Goal: Communication & Community: Answer question/provide support

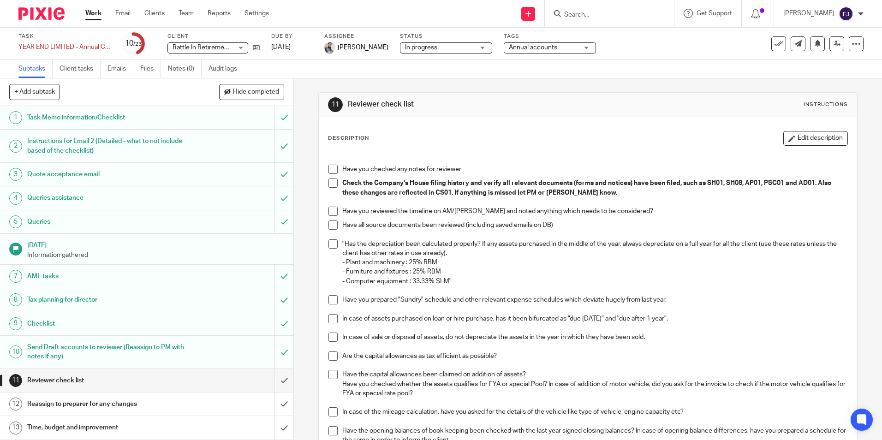
scroll to position [138, 0]
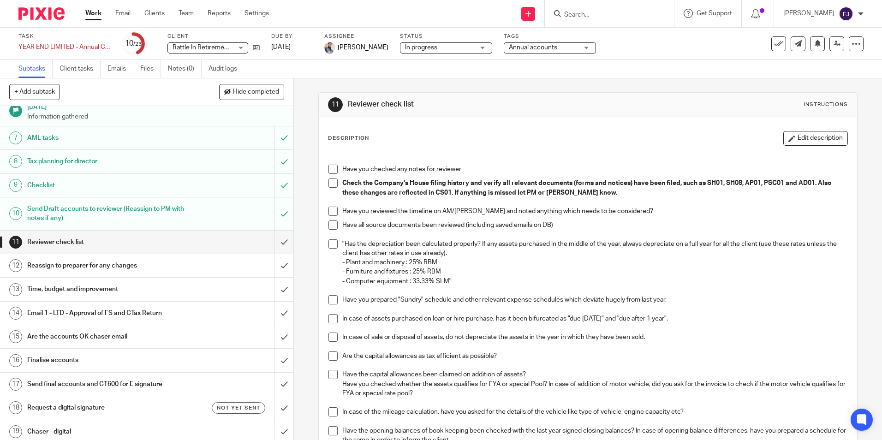
click at [67, 289] on h1 "Time, budget and improvement" at bounding box center [106, 289] width 159 height 14
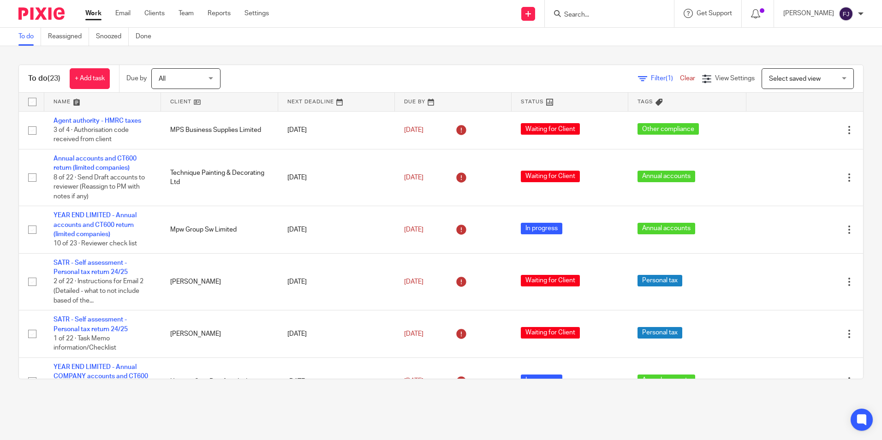
scroll to position [461, 0]
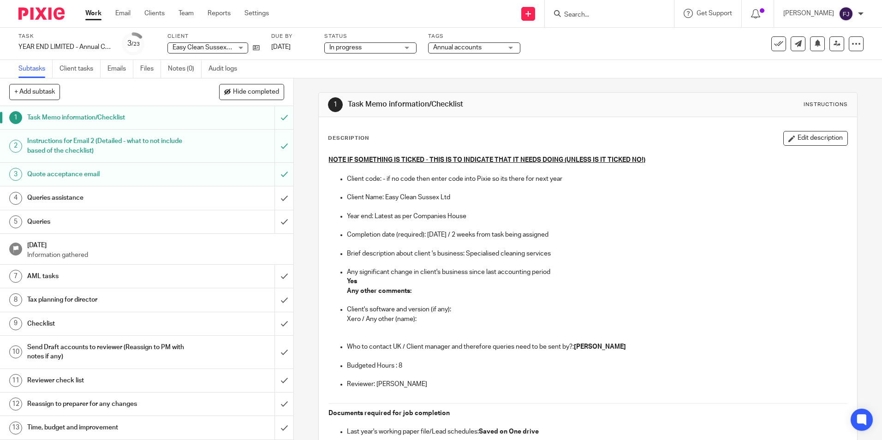
scroll to position [692, 0]
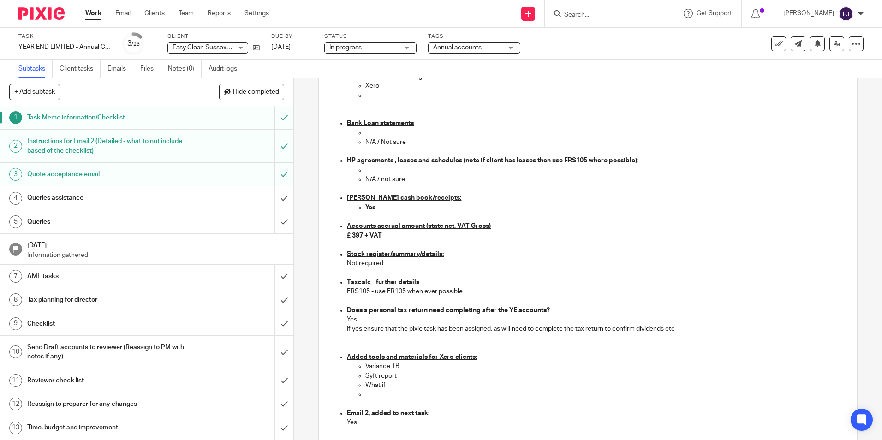
drag, startPoint x: 503, startPoint y: 0, endPoint x: 631, endPoint y: 129, distance: 181.7
click at [630, 131] on p at bounding box center [606, 132] width 482 height 9
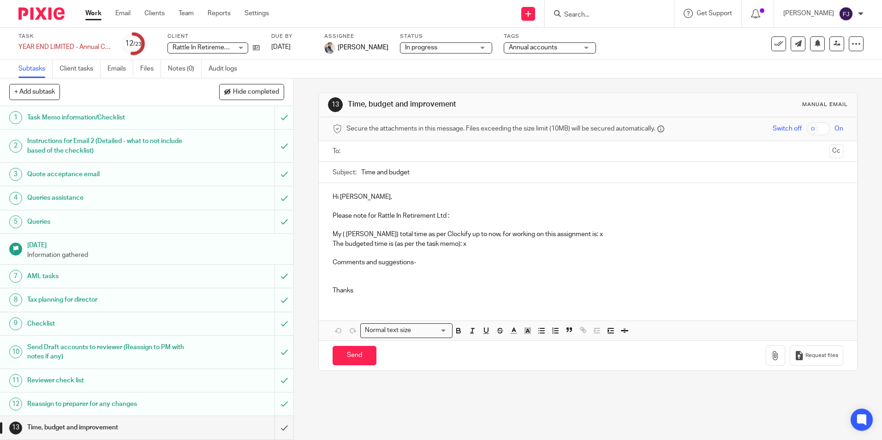
click at [461, 243] on p "The budgeted time is (as per the task memo): x" at bounding box center [588, 243] width 510 height 9
click at [591, 236] on p "My ( Fahad Javed) total time as per Clockify up to now, for working on this ass…" at bounding box center [588, 234] width 510 height 9
click at [343, 274] on p at bounding box center [588, 276] width 510 height 19
click at [424, 278] on p "Created client on Taxcalc" at bounding box center [588, 276] width 510 height 19
click at [515, 358] on button "Save draft" at bounding box center [525, 356] width 58 height 20
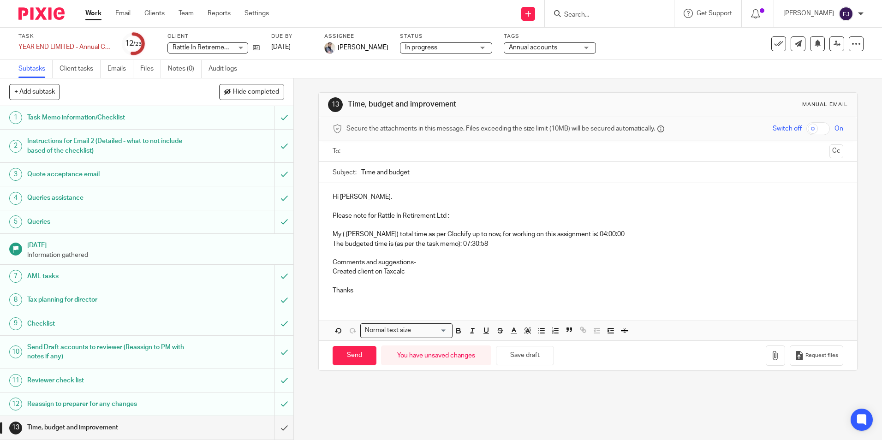
click at [351, 278] on p "Created client on Taxcalc" at bounding box center [588, 276] width 510 height 19
click at [409, 271] on p "Created client on Taxcalc" at bounding box center [588, 276] width 510 height 19
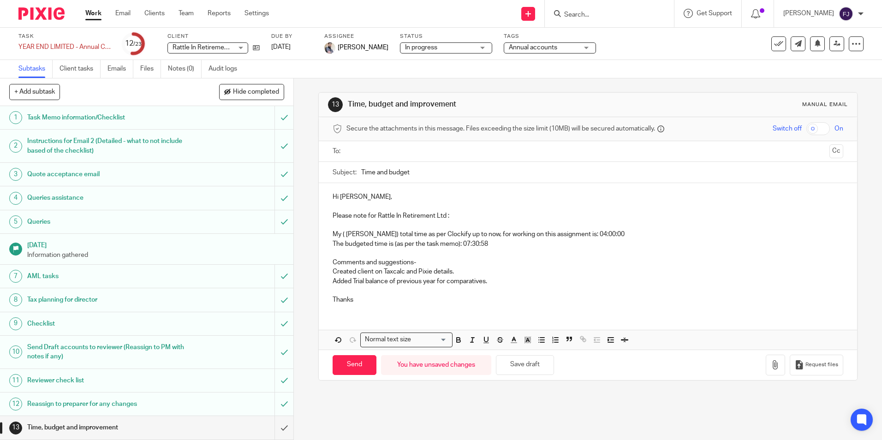
click at [494, 281] on p "Added Trial balance of previous year for comparatives." at bounding box center [588, 286] width 510 height 19
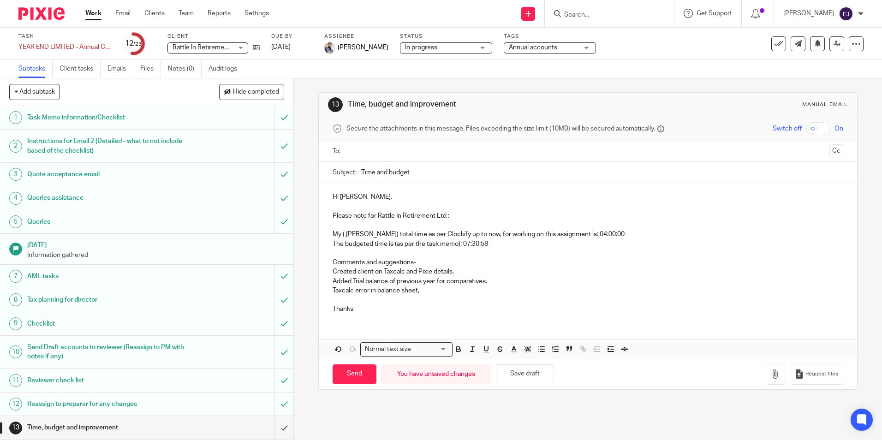
click at [423, 292] on p "Taxcalc error in balance sheet," at bounding box center [588, 295] width 510 height 19
drag, startPoint x: 329, startPoint y: 289, endPoint x: 383, endPoint y: 318, distance: 61.3
click at [340, 291] on div "Hi Aaron, Please note for Rattle In Retirement Ltd : My ( Fahad Javed) total ti…" at bounding box center [588, 251] width 538 height 137
click at [489, 293] on p "Adjusted Taxcalc error in balance sheet in both years" at bounding box center [588, 295] width 510 height 19
click at [532, 375] on button "Save draft" at bounding box center [525, 374] width 58 height 20
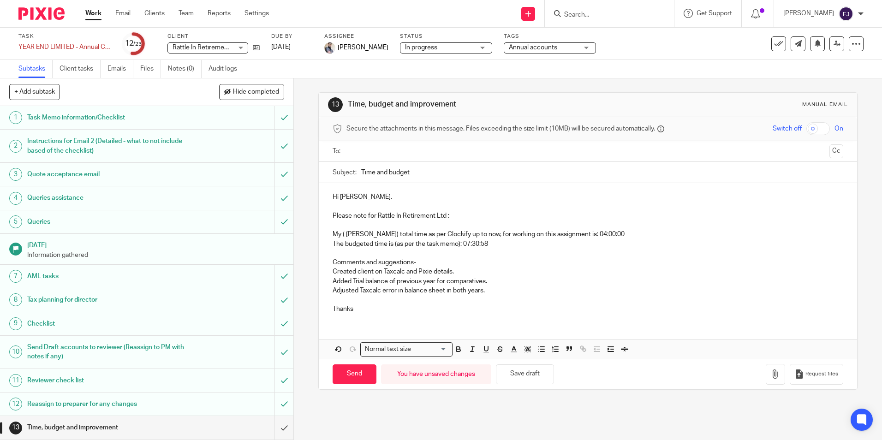
click at [342, 300] on p "Adjusted Taxcalc error in balance sheet in both years." at bounding box center [588, 295] width 510 height 19
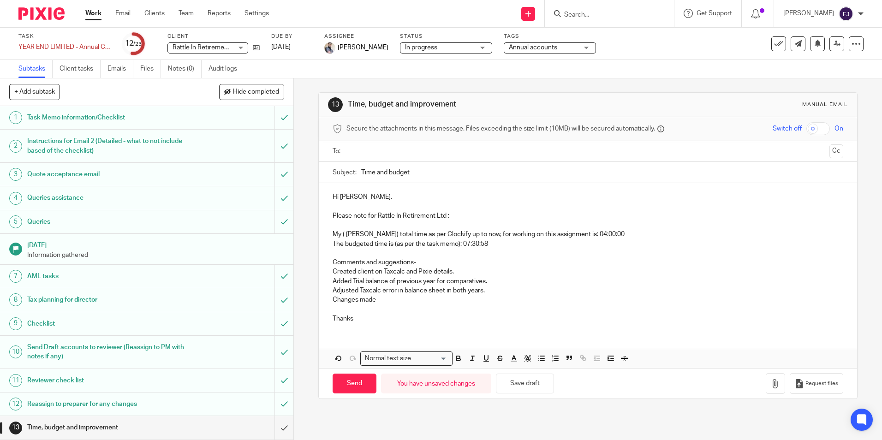
click at [377, 298] on p "Changes made" at bounding box center [588, 299] width 510 height 9
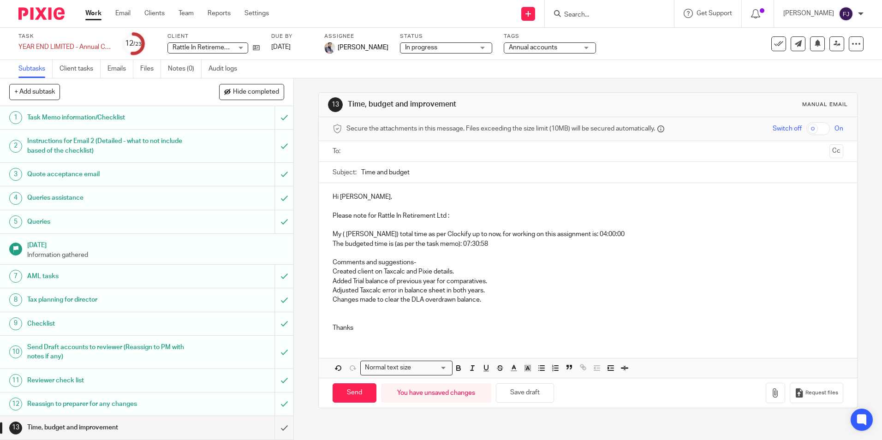
click at [490, 302] on p "Changes made to clear the DLA overdrawn balance." at bounding box center [588, 299] width 510 height 9
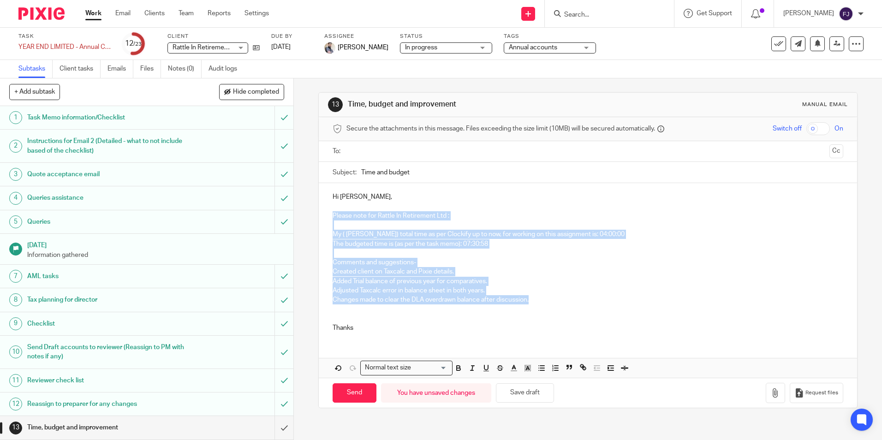
drag, startPoint x: 544, startPoint y: 301, endPoint x: 321, endPoint y: 218, distance: 237.8
click at [321, 218] on div "Hi Aaron, Please note for Rattle In Retirement Ltd : My ( Fahad Javed) total ti…" at bounding box center [588, 261] width 538 height 156
copy div "Please note for Rattle In Retirement Ltd : My ( Fahad Javed) total time as per …"
click at [435, 255] on p at bounding box center [588, 253] width 510 height 9
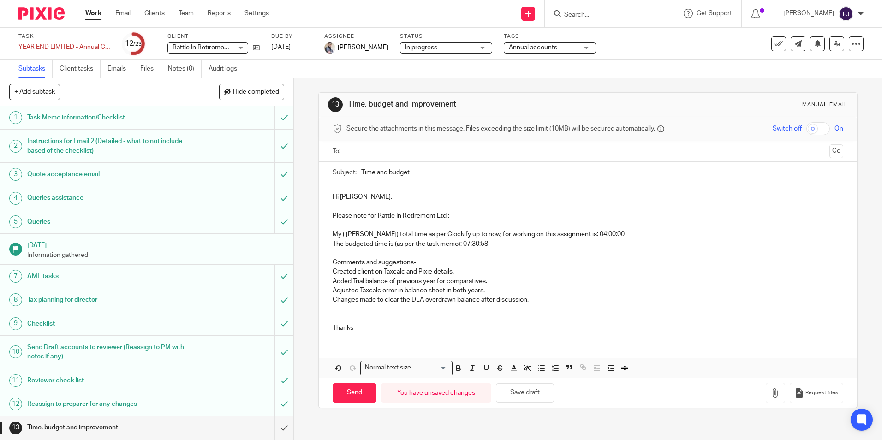
click at [415, 275] on p "Created client on Taxcalc and Pixie details." at bounding box center [588, 271] width 510 height 9
click at [538, 298] on p "Changes made to clear the DLA overdrawn balance after discussion." at bounding box center [588, 299] width 510 height 9
click at [516, 280] on p "Added Trial balance of previous year for comparatives." at bounding box center [588, 281] width 510 height 9
drag, startPoint x: 500, startPoint y: 282, endPoint x: 327, endPoint y: 281, distance: 173.0
click at [327, 281] on div "Hi Aaron, Please note for Rattle In Retirement Ltd : My ( Fahad Javed) total ti…" at bounding box center [588, 261] width 538 height 156
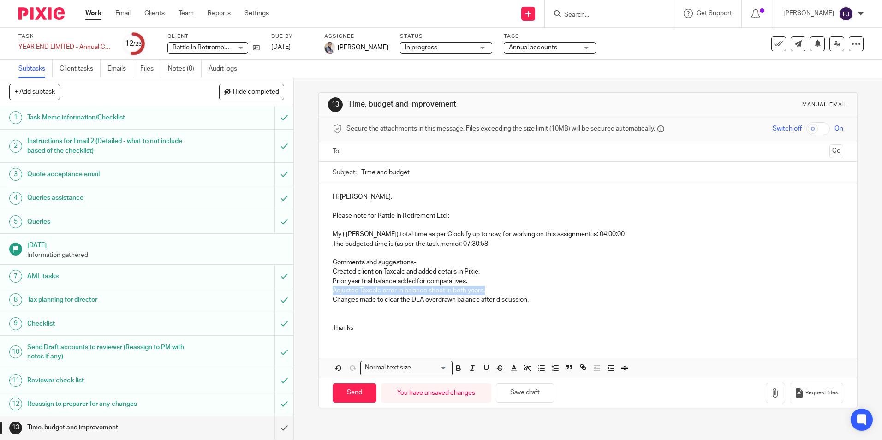
drag, startPoint x: 486, startPoint y: 289, endPoint x: 299, endPoint y: 292, distance: 187.3
click at [299, 292] on div "13 Time, budget and improvement Manual email Secure the attachments in this mes…" at bounding box center [588, 259] width 588 height 362
drag, startPoint x: 470, startPoint y: 317, endPoint x: 492, endPoint y: 314, distance: 21.9
click at [472, 317] on p at bounding box center [588, 318] width 510 height 9
drag, startPoint x: 526, startPoint y: 301, endPoint x: 328, endPoint y: 299, distance: 197.5
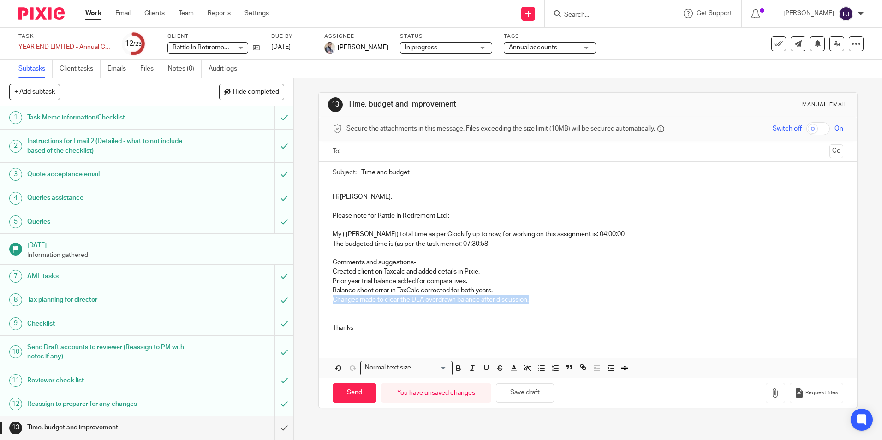
click at [328, 299] on div "Hi Aaron, Please note for Rattle In Retirement Ltd : My ( Fahad Javed) total ti…" at bounding box center [588, 261] width 538 height 156
click at [502, 299] on p "Adjustments made to clear the overdrawn DLA balance following our discussion." at bounding box center [588, 299] width 510 height 9
click at [519, 394] on button "Save draft" at bounding box center [525, 393] width 58 height 20
click at [382, 155] on input "text" at bounding box center [588, 151] width 476 height 11
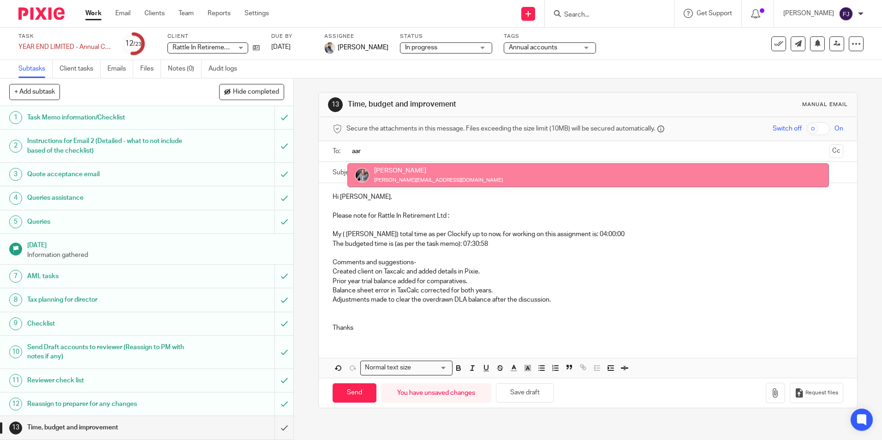
type input "aar"
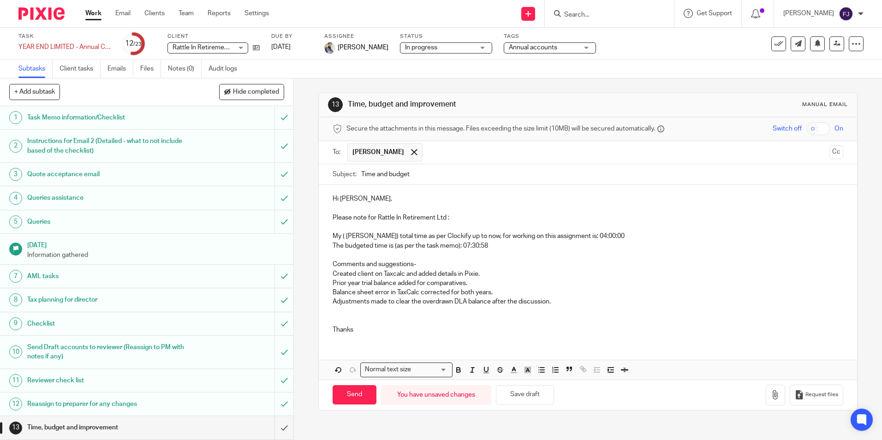
drag, startPoint x: 819, startPoint y: 153, endPoint x: 818, endPoint y: 158, distance: 5.4
click at [830, 153] on button "Cc" at bounding box center [837, 152] width 14 height 14
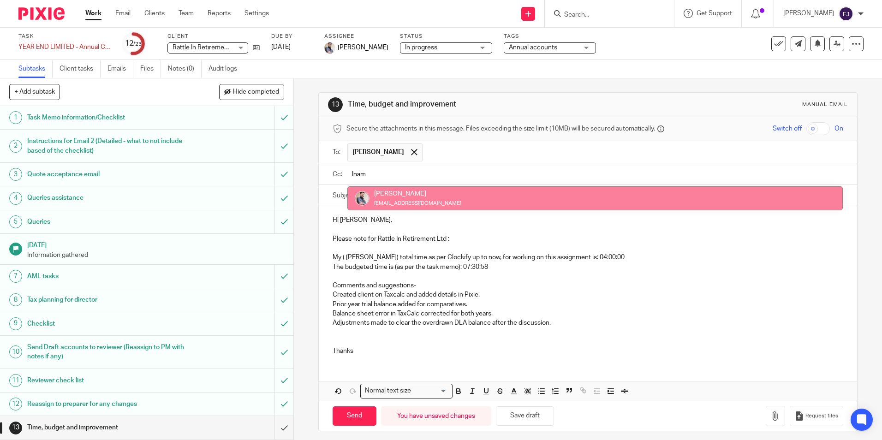
type input "Inam"
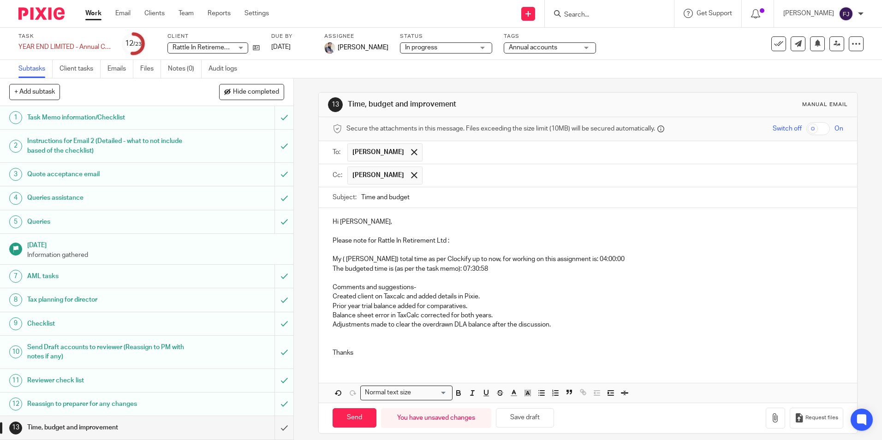
click at [548, 326] on p "Adjustments made to clear the overdrawn DLA balance after the discussion." at bounding box center [588, 324] width 510 height 9
click at [527, 418] on button "Save draft" at bounding box center [525, 418] width 58 height 20
click at [351, 340] on p at bounding box center [588, 343] width 510 height 9
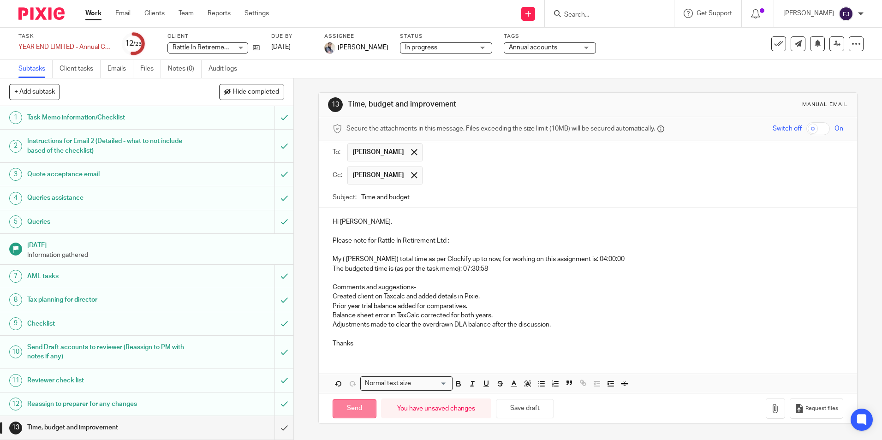
click at [345, 408] on input "Send" at bounding box center [355, 409] width 44 height 20
type input "Sent"
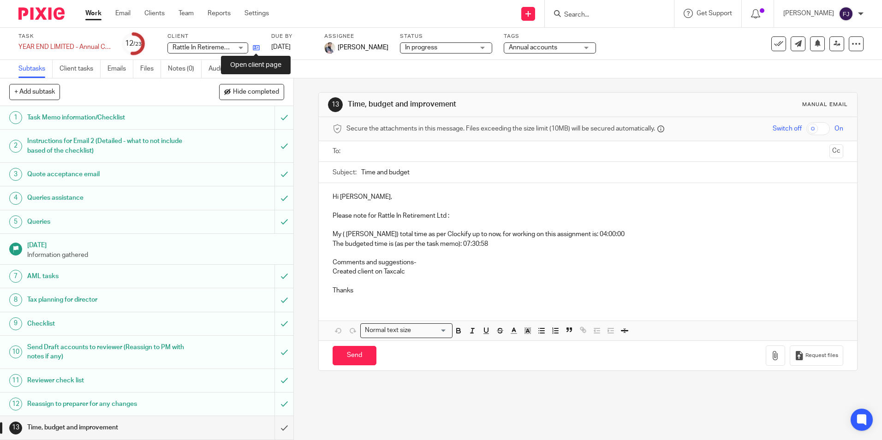
click at [256, 47] on icon at bounding box center [256, 47] width 7 height 7
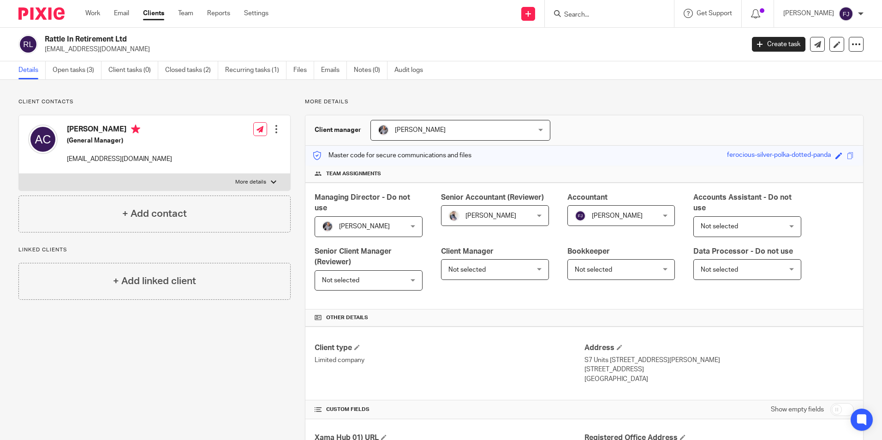
click at [267, 182] on label "More details" at bounding box center [154, 182] width 271 height 17
click at [19, 174] on input "More details" at bounding box center [18, 173] width 0 height 0
checkbox input "true"
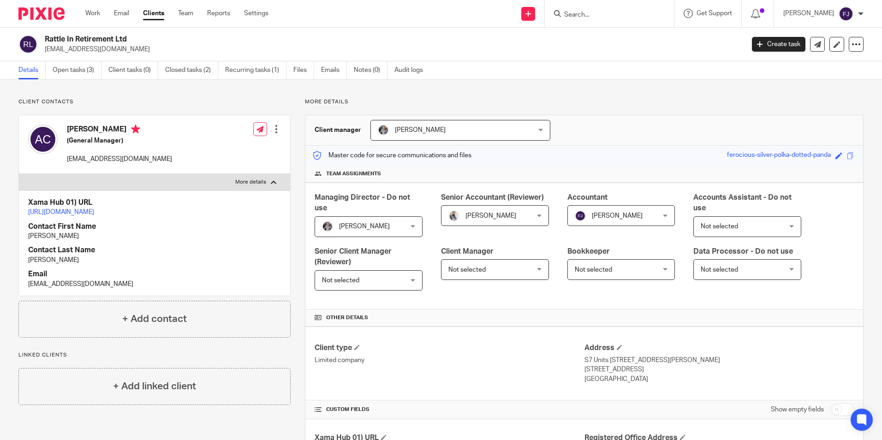
drag, startPoint x: 832, startPoint y: 413, endPoint x: 803, endPoint y: 398, distance: 32.4
click at [832, 413] on input "checkbox" at bounding box center [842, 409] width 24 height 13
checkbox input "true"
